Goal: Navigation & Orientation: Find specific page/section

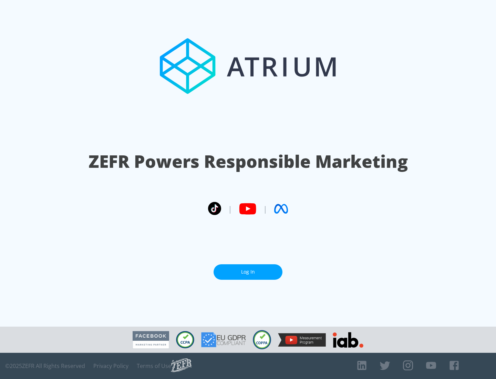
click at [248, 269] on link "Log In" at bounding box center [247, 271] width 69 height 15
